Goal: Task Accomplishment & Management: Use online tool/utility

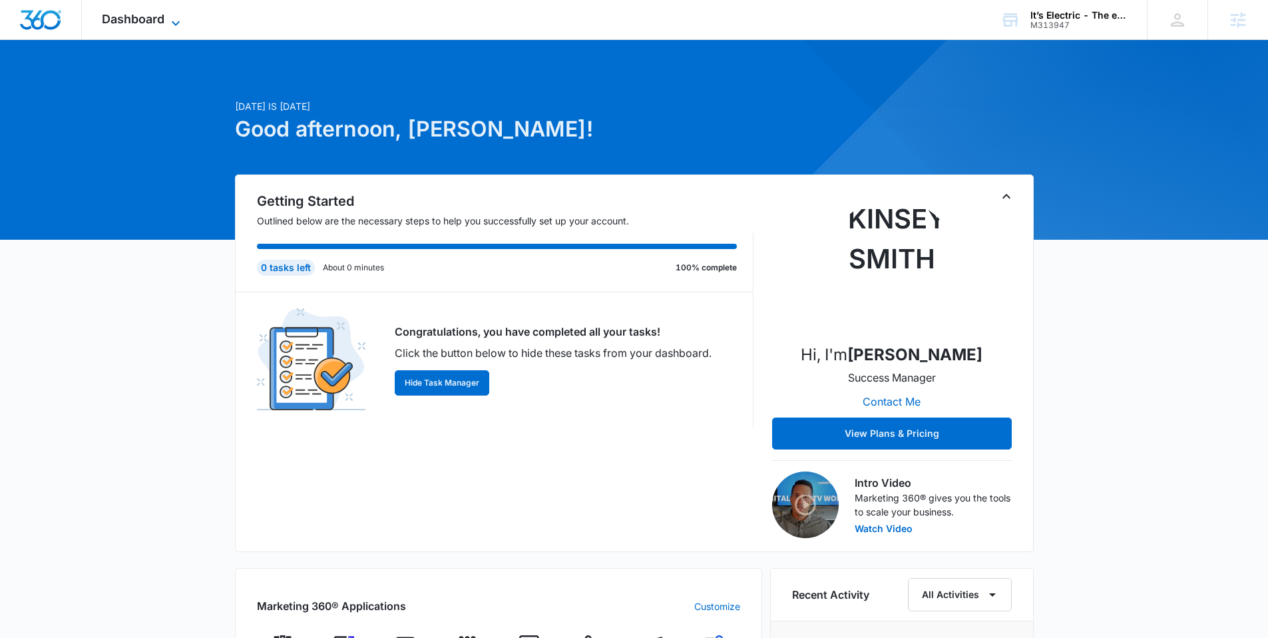
click at [155, 18] on span "Dashboard" at bounding box center [133, 19] width 63 height 14
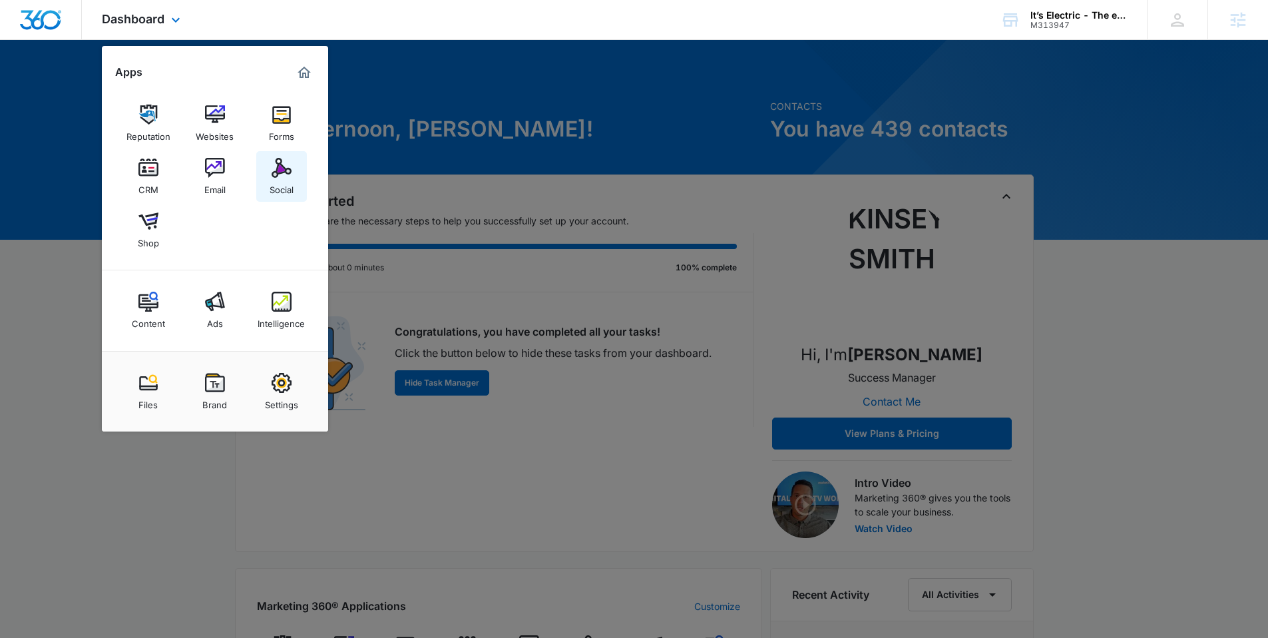
click at [273, 174] on img at bounding box center [282, 168] width 20 height 20
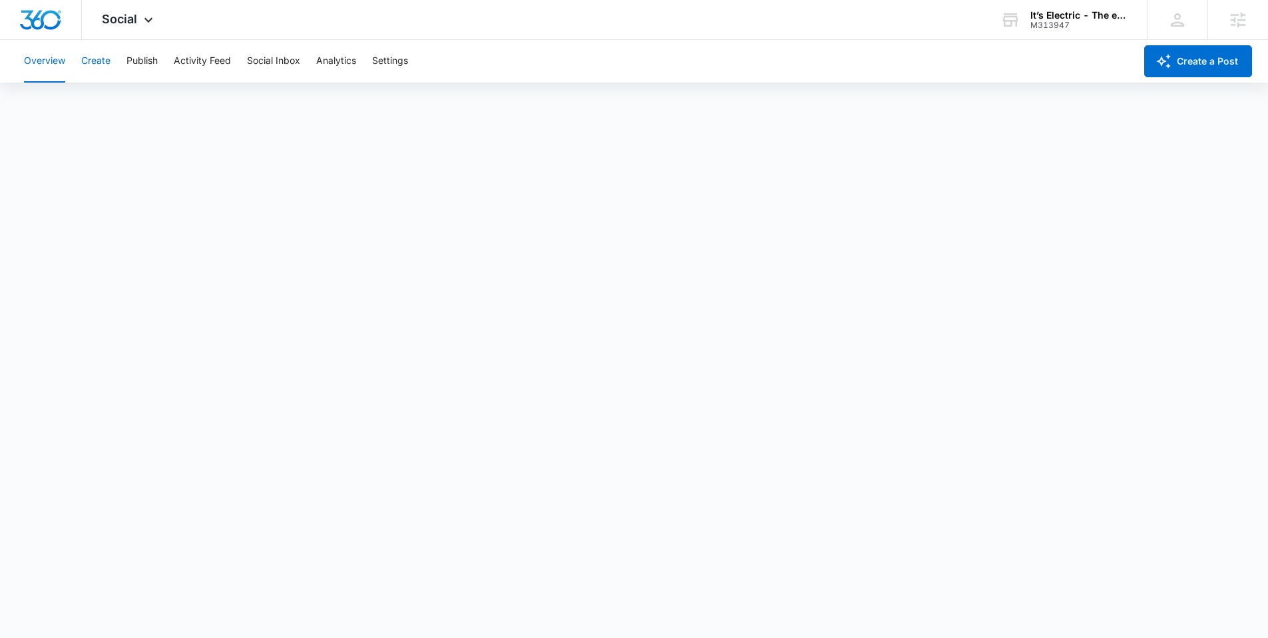
click at [109, 62] on button "Create" at bounding box center [95, 61] width 29 height 43
